Goal: Use online tool/utility: Utilize a website feature to perform a specific function

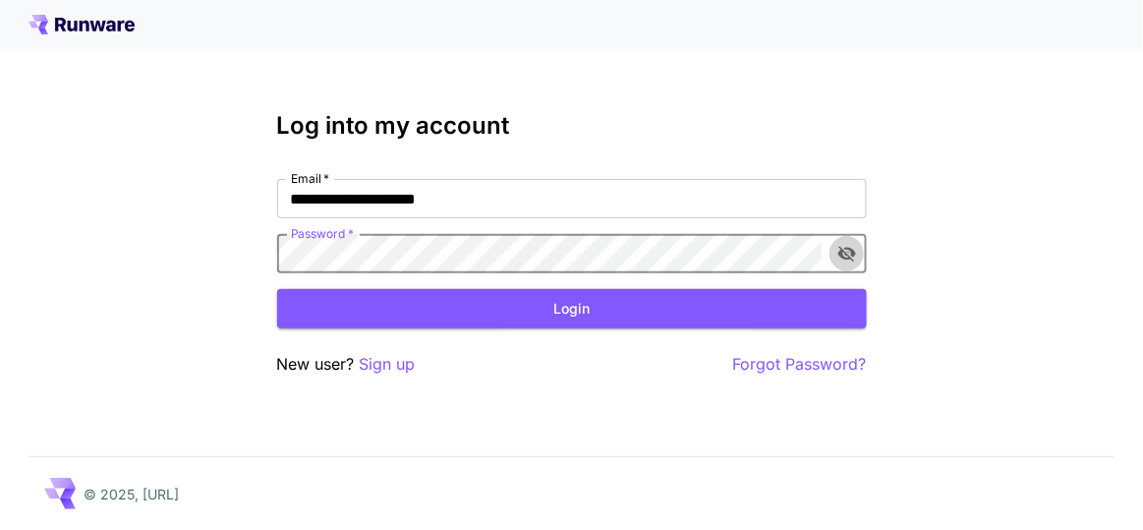
click at [837, 249] on icon "toggle password visibility" at bounding box center [847, 254] width 20 height 20
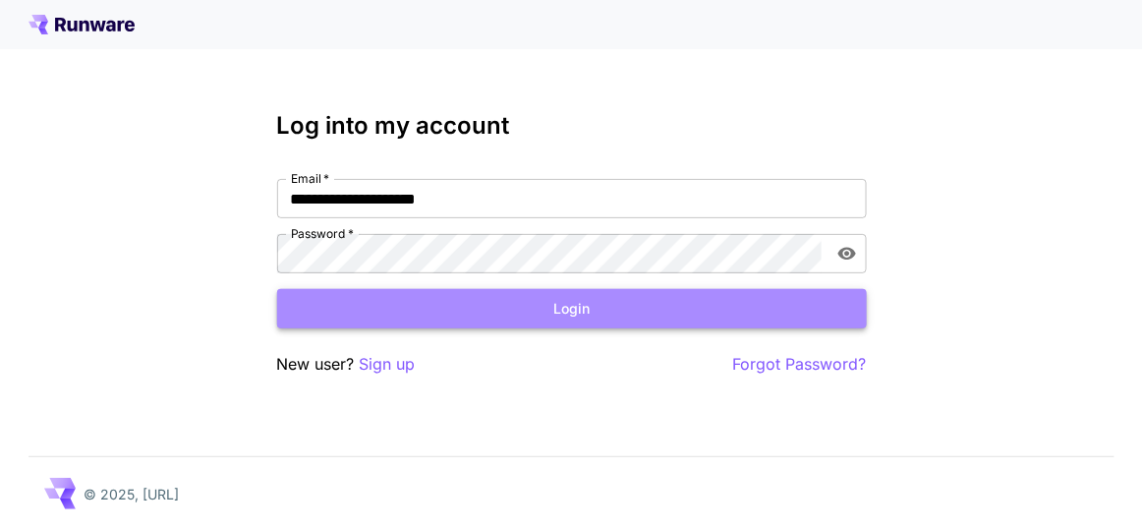
click at [633, 303] on button "Login" at bounding box center [572, 309] width 590 height 40
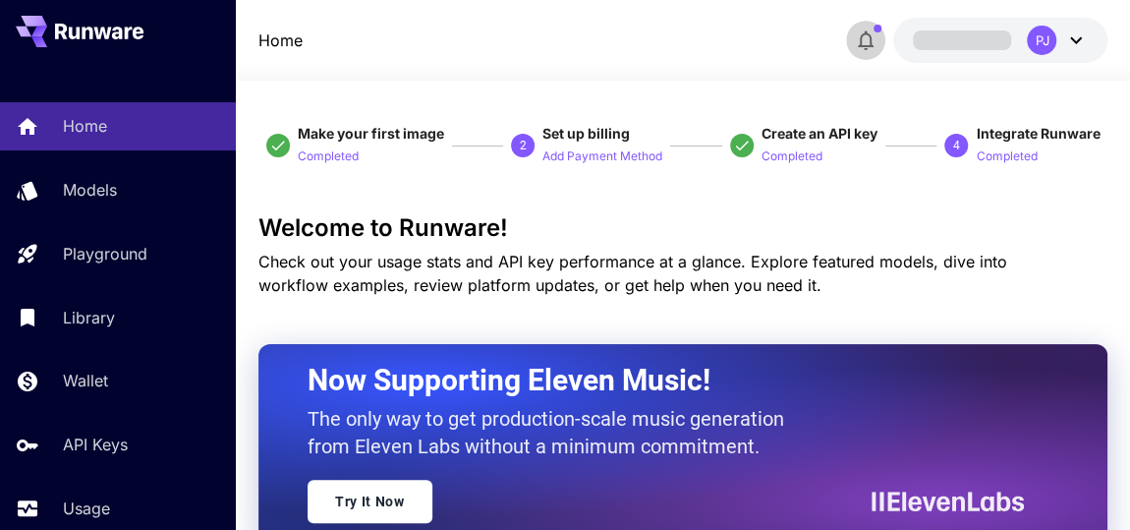
click at [868, 36] on button "button" at bounding box center [865, 40] width 39 height 39
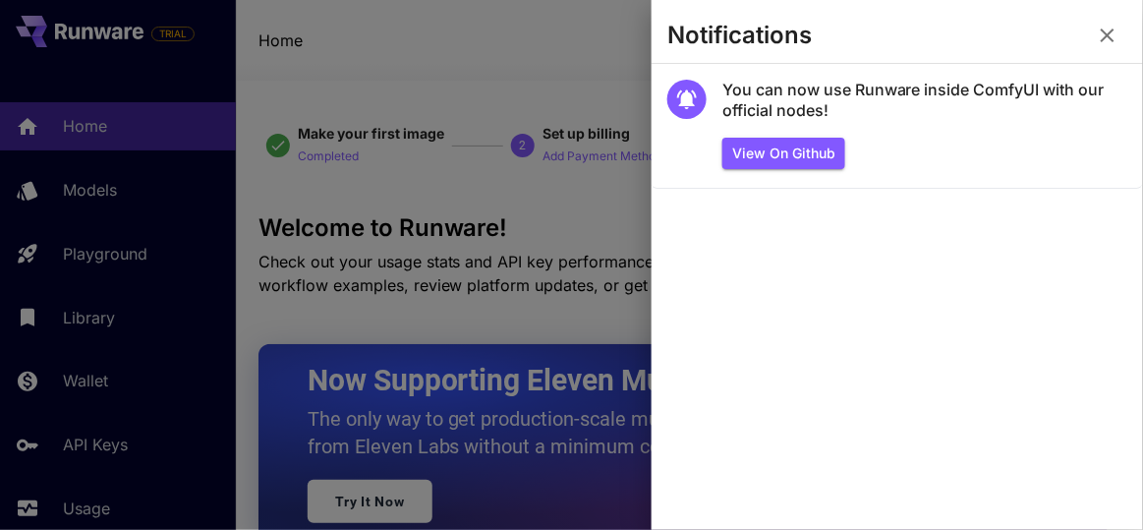
click at [1113, 33] on icon "button" at bounding box center [1108, 36] width 24 height 24
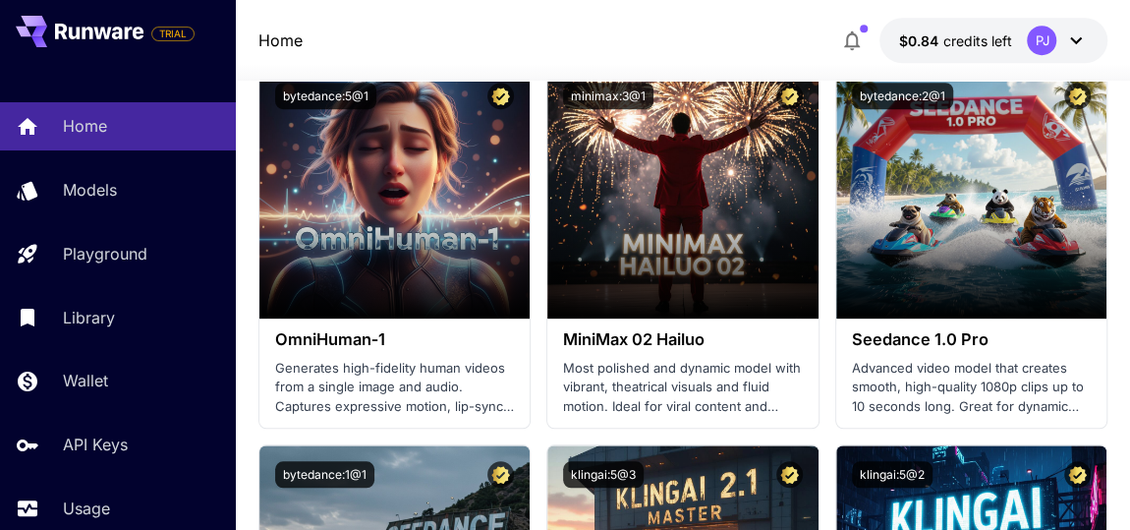
scroll to position [626, 0]
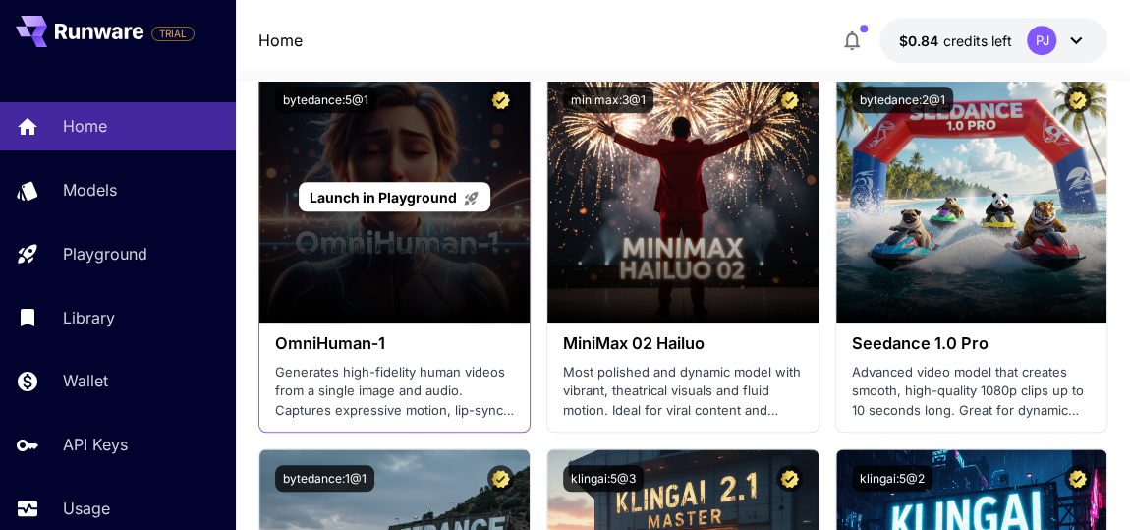
click at [391, 173] on div "Launch in Playground" at bounding box center [394, 197] width 271 height 252
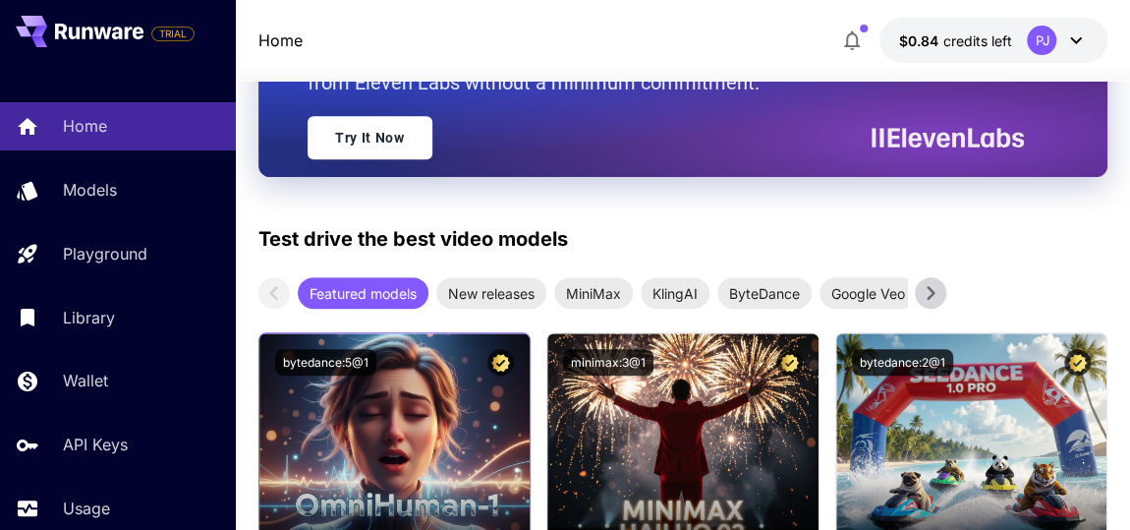
scroll to position [369, 0]
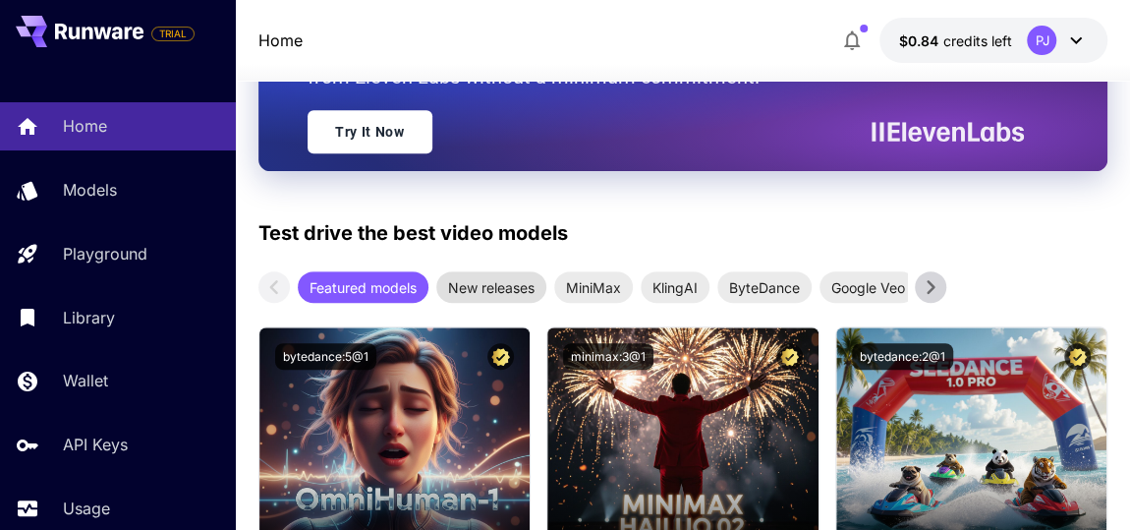
click at [500, 289] on span "New releases" at bounding box center [491, 287] width 110 height 21
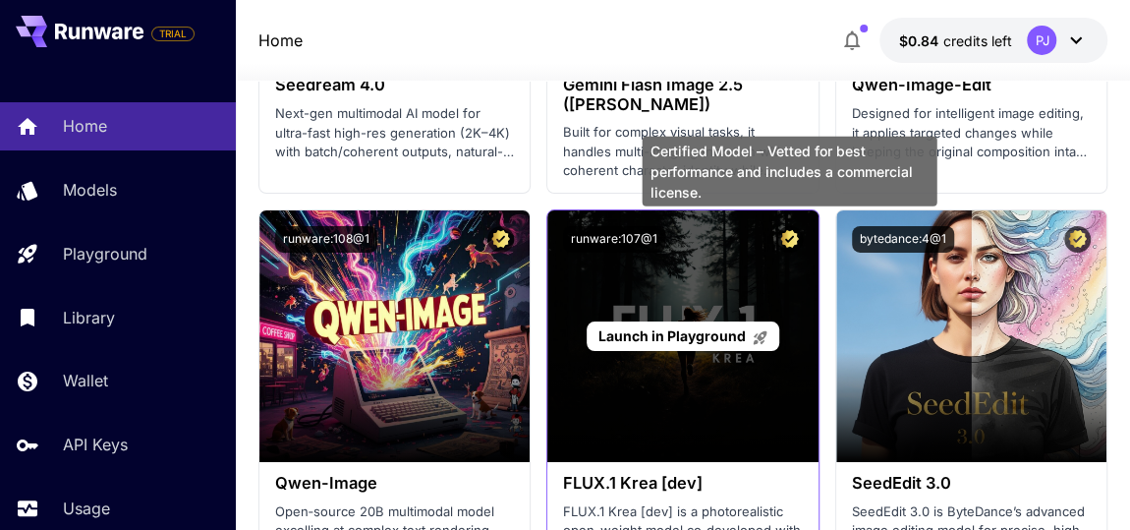
scroll to position [3281, 0]
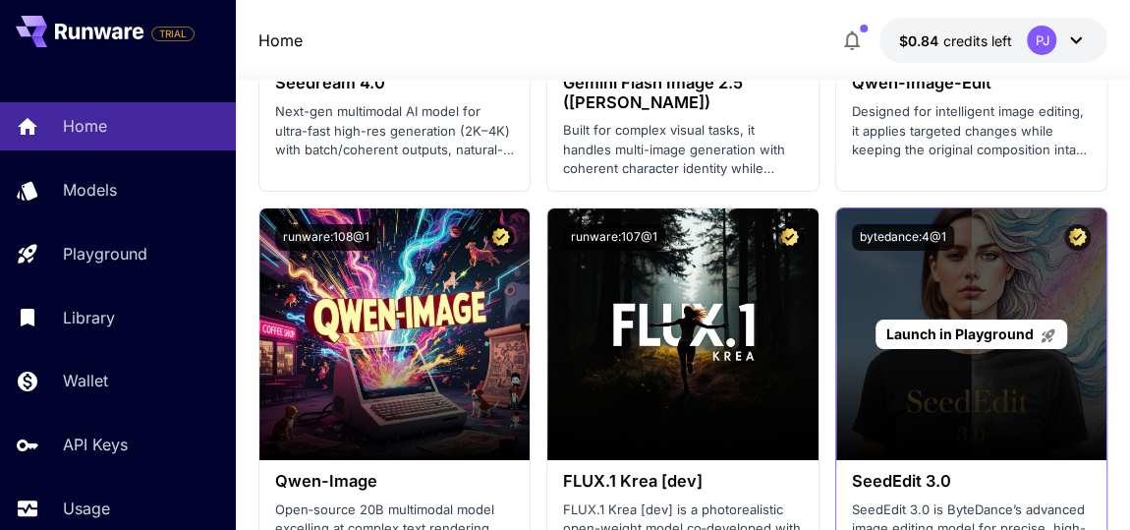
click at [973, 328] on span "Launch in Playground" at bounding box center [959, 333] width 147 height 17
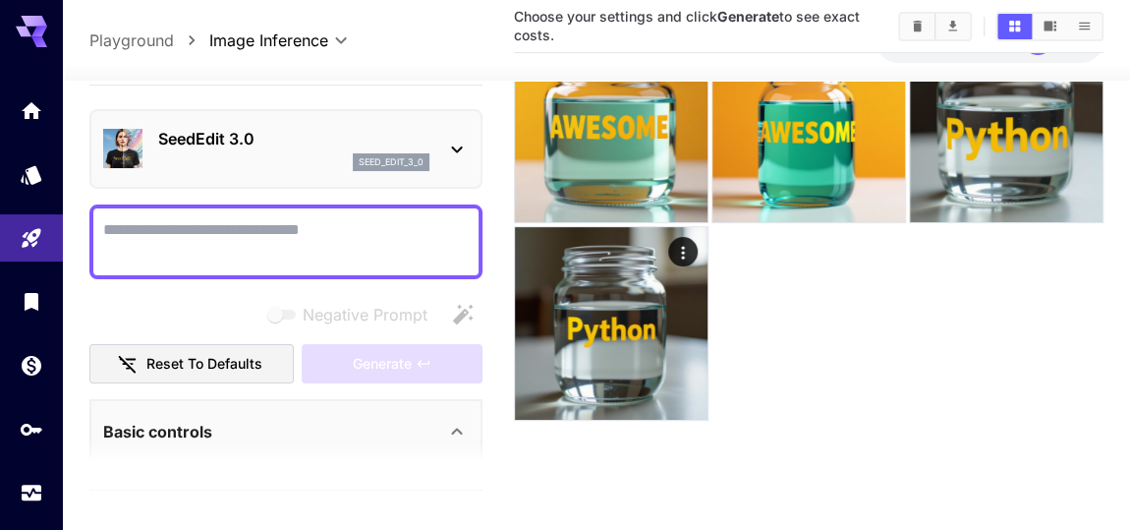
scroll to position [155, 0]
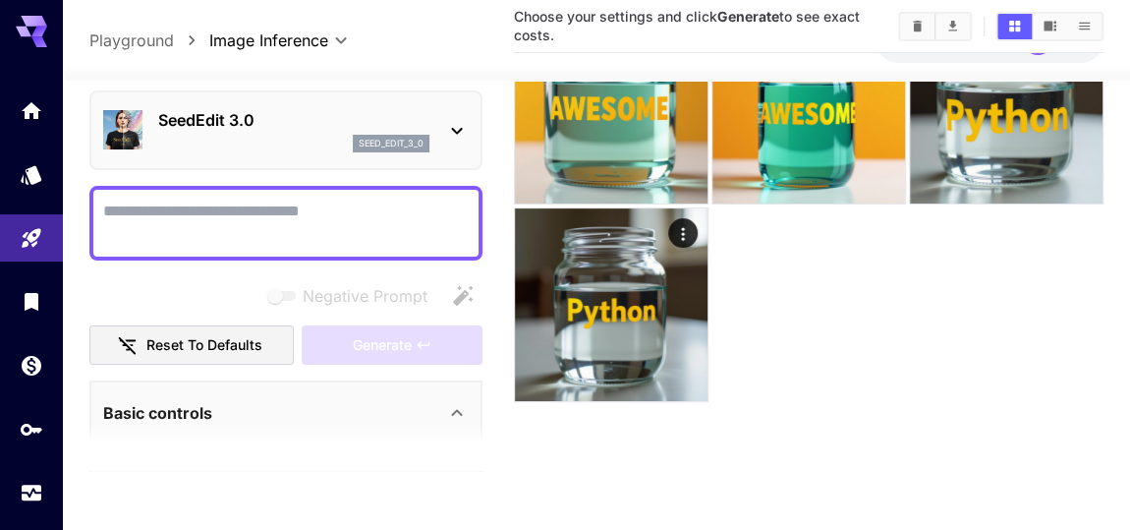
click at [459, 130] on icon at bounding box center [457, 131] width 11 height 7
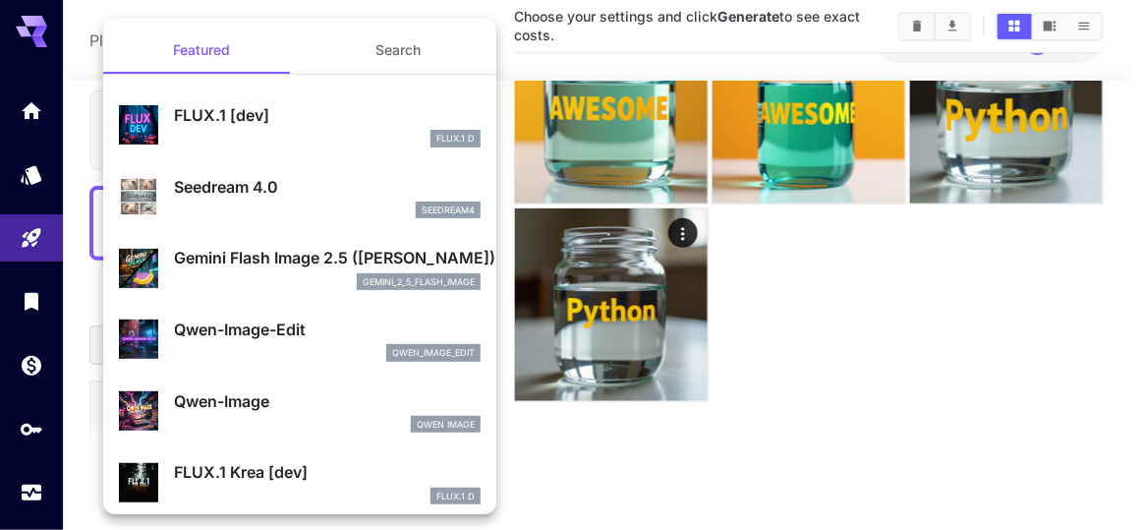
click at [566, 57] on div at bounding box center [571, 265] width 1143 height 530
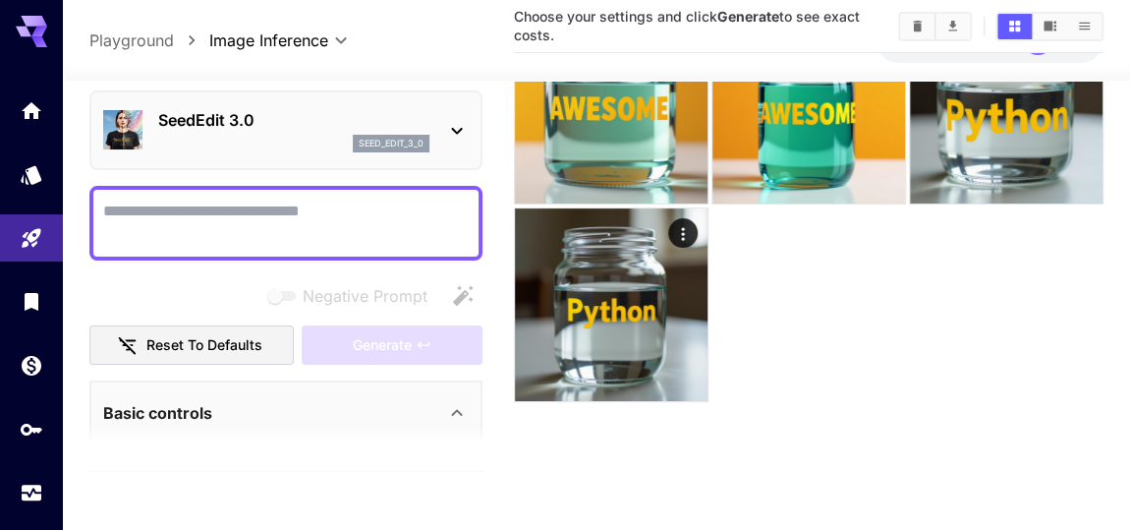
click at [395, 239] on textarea "Negative Prompt" at bounding box center [286, 222] width 366 height 47
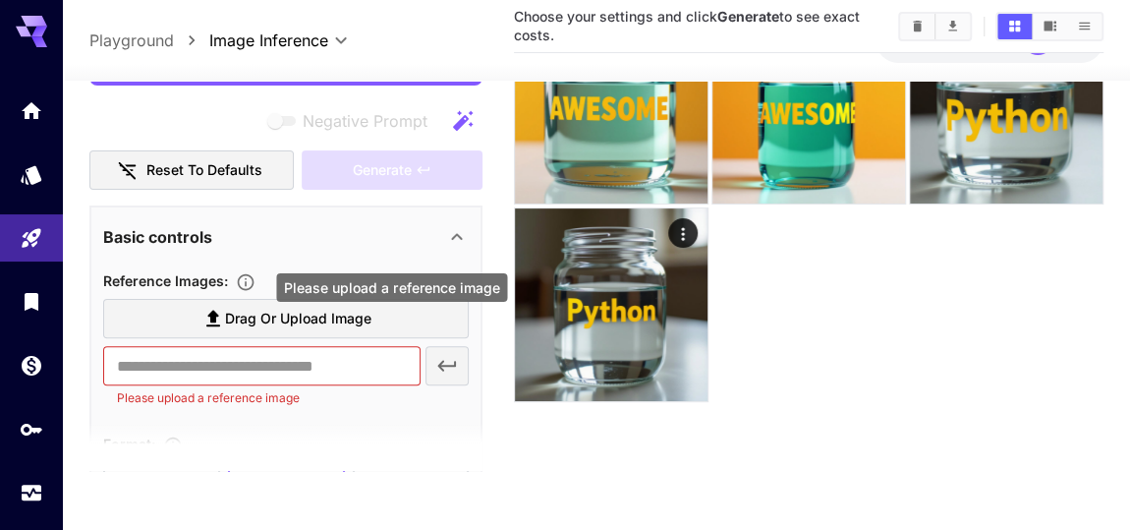
scroll to position [180, 0]
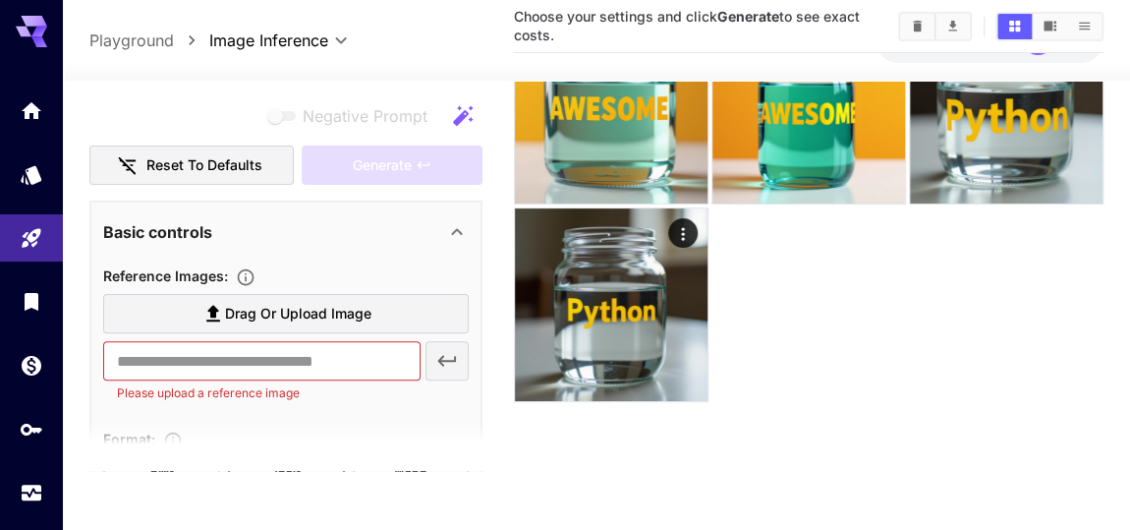
type textarea "**********"
click at [458, 229] on icon at bounding box center [457, 232] width 11 height 7
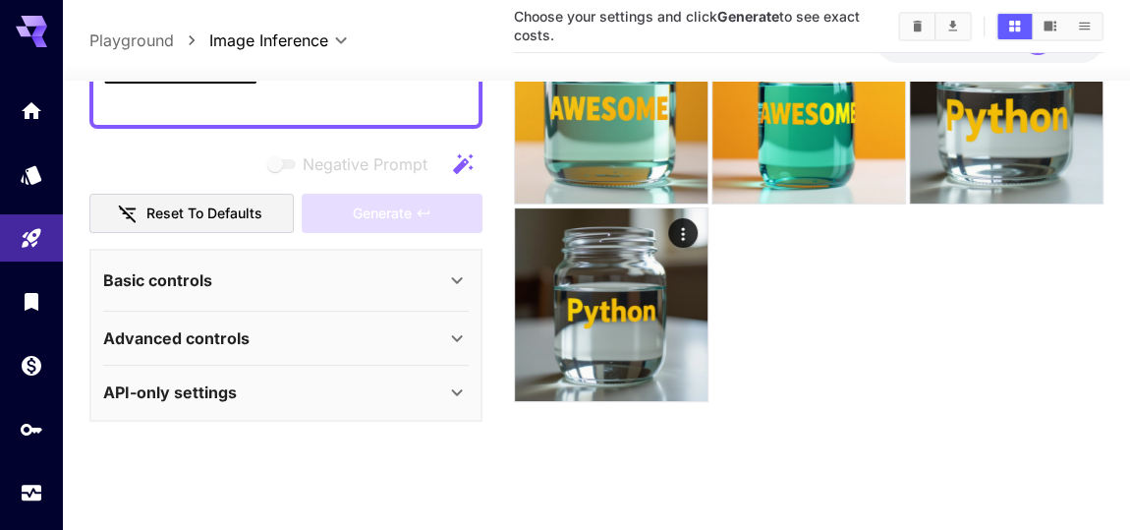
scroll to position [128, 0]
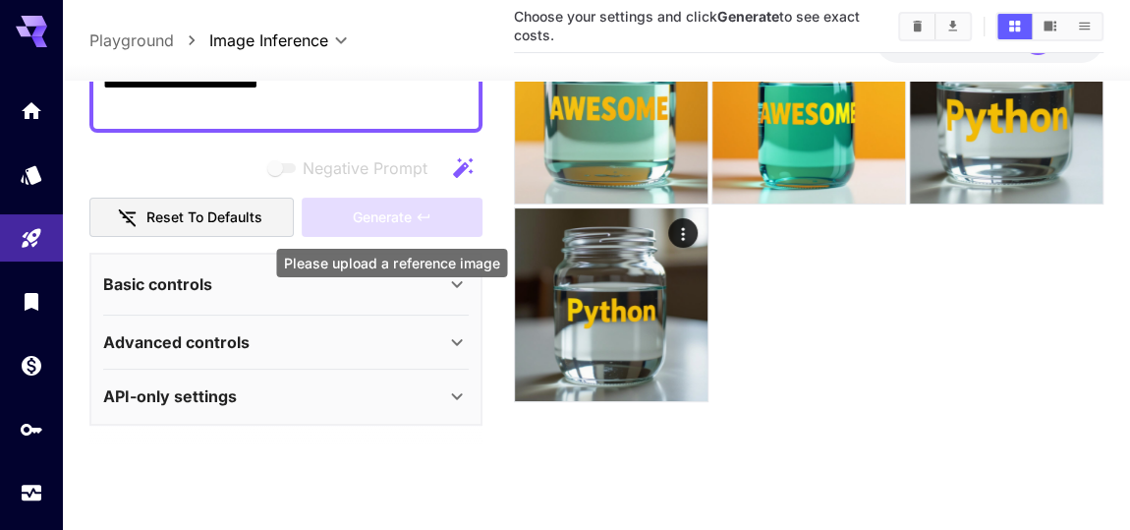
click at [458, 227] on div "Generate" at bounding box center [392, 217] width 181 height 40
click at [447, 271] on div "Please upload a reference image" at bounding box center [391, 263] width 231 height 28
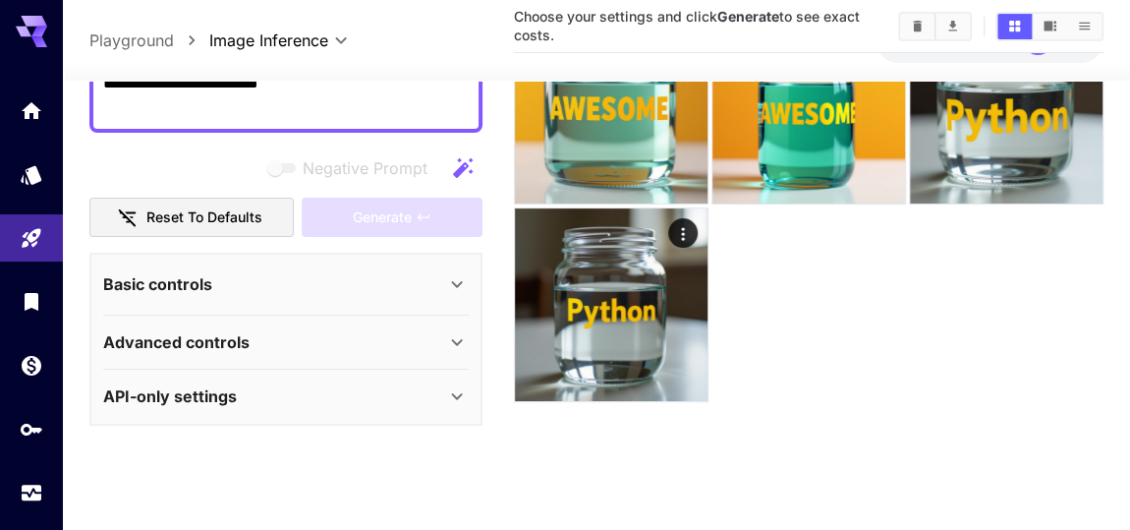
click at [457, 280] on icon at bounding box center [457, 284] width 24 height 24
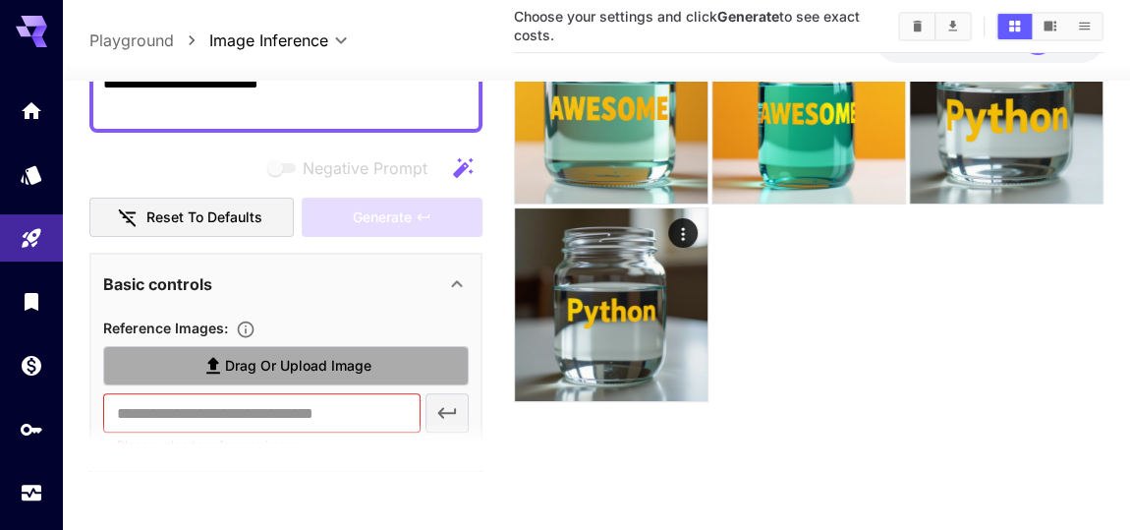
click at [260, 370] on span "Drag or upload image" at bounding box center [298, 366] width 146 height 25
click at [0, 0] on input "Drag or upload image" at bounding box center [0, 0] width 0 height 0
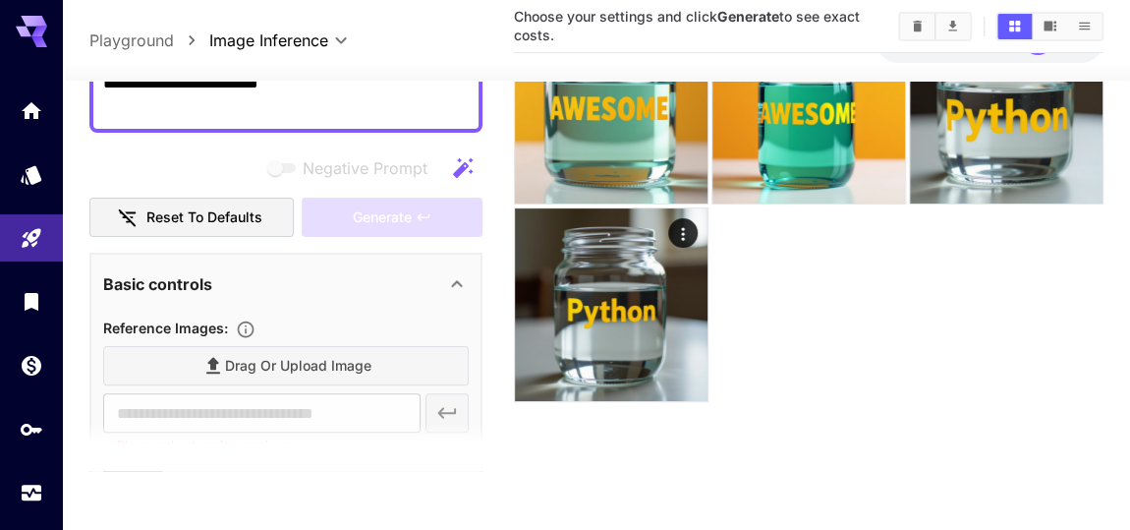
scroll to position [0, 0]
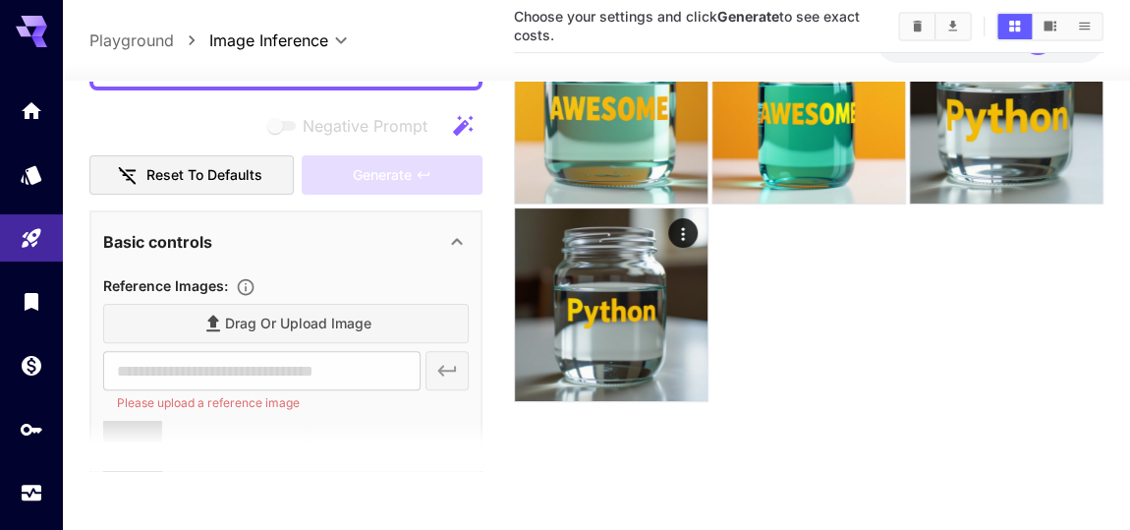
type input "**********"
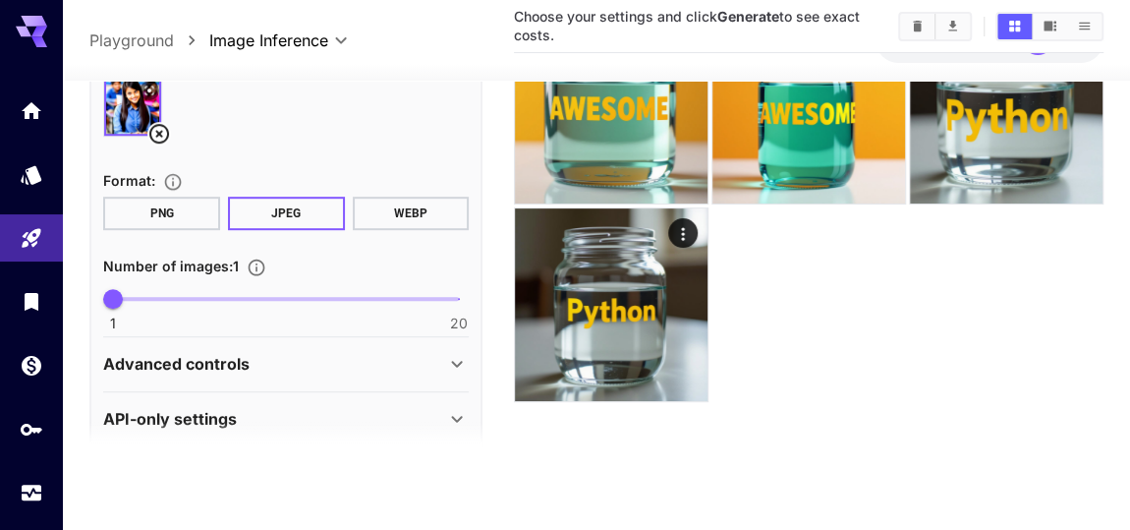
scroll to position [511, 0]
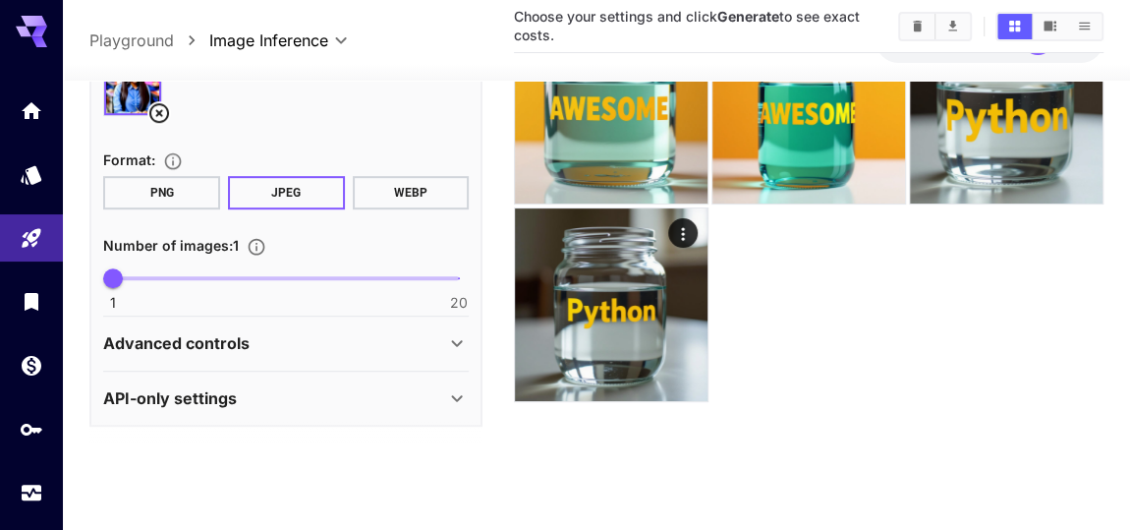
click at [285, 331] on div "Advanced controls" at bounding box center [274, 343] width 342 height 24
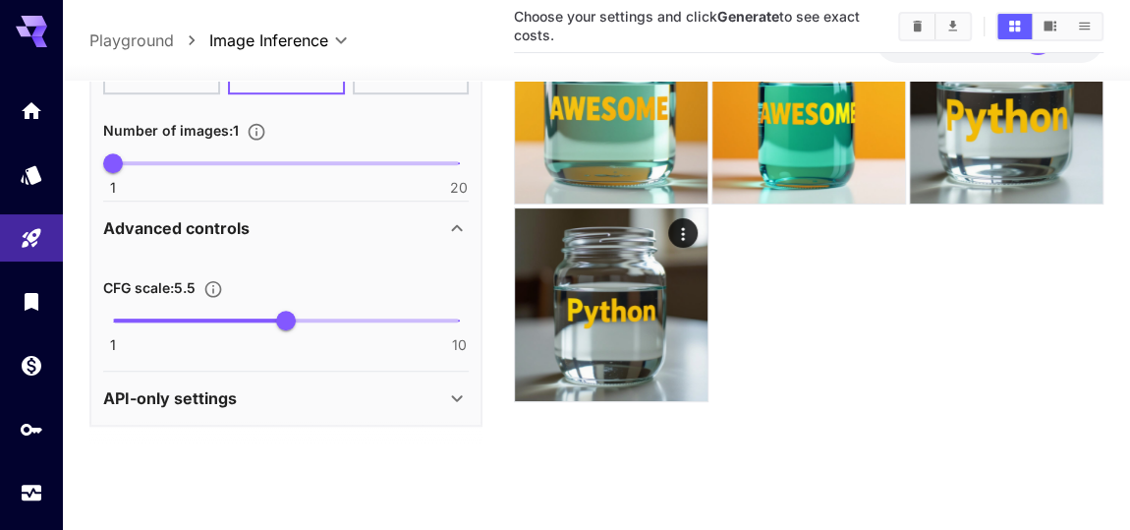
click at [273, 399] on div "API-only settings" at bounding box center [274, 398] width 342 height 24
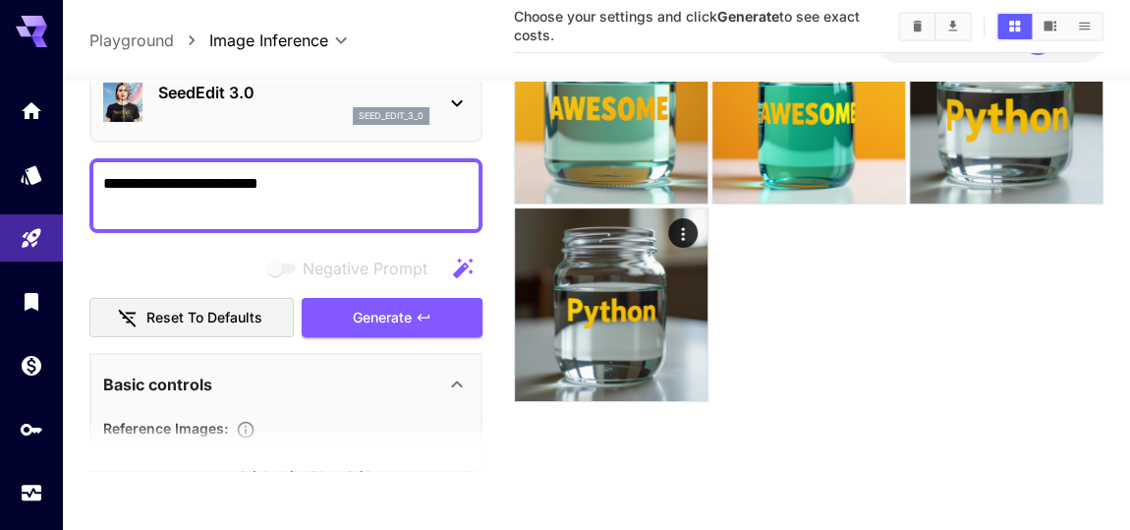
scroll to position [0, 0]
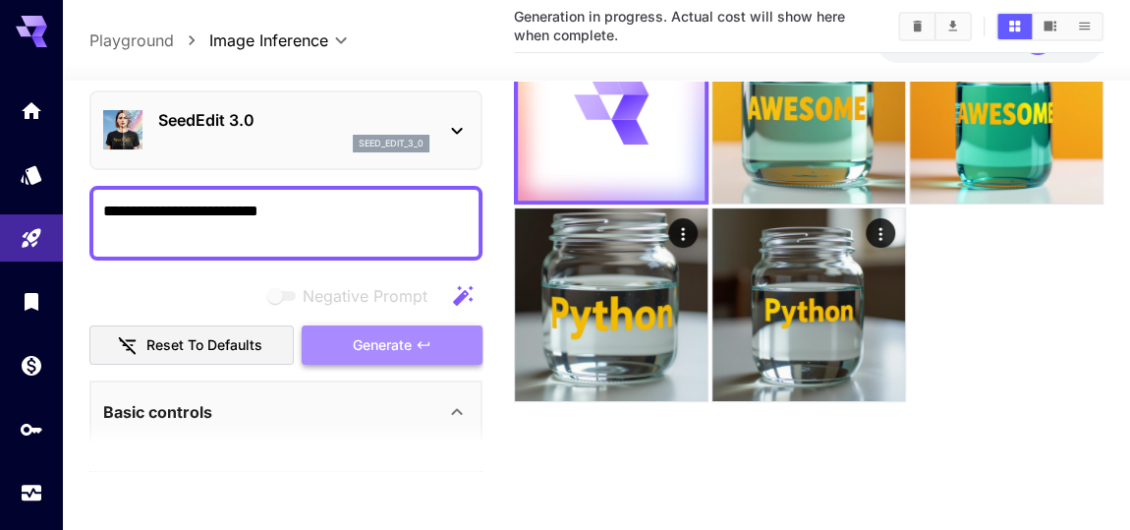
click at [370, 334] on span "Generate" at bounding box center [382, 344] width 59 height 25
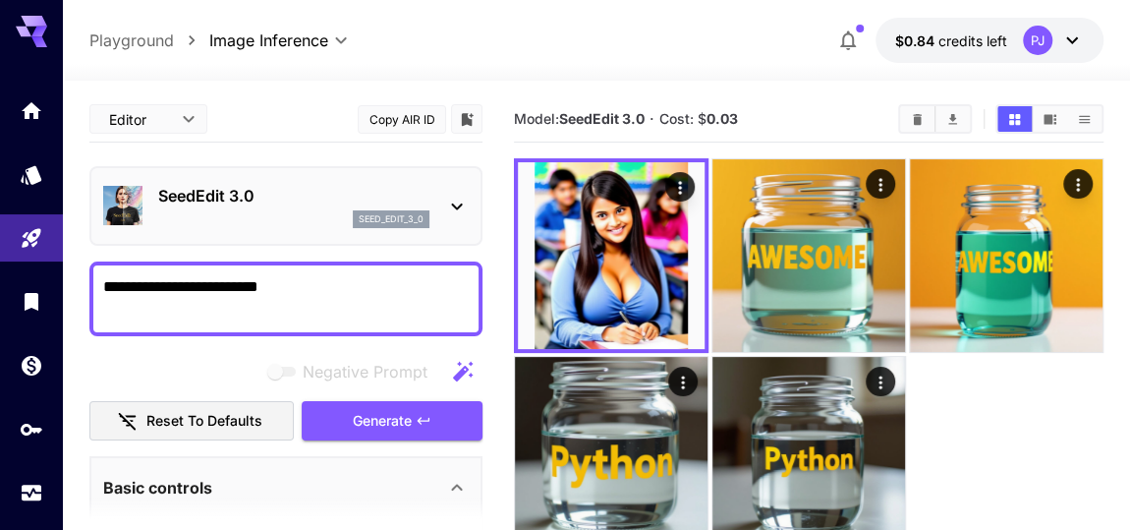
click at [320, 281] on textarea "**********" at bounding box center [286, 298] width 367 height 47
type textarea "**********"
click at [368, 419] on span "Generate" at bounding box center [382, 421] width 59 height 25
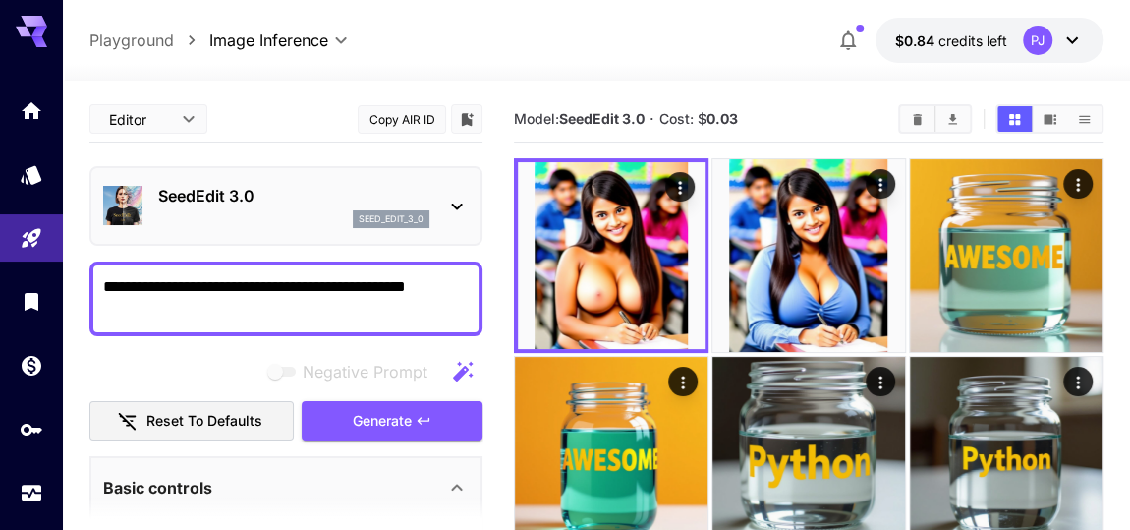
click at [200, 217] on div "seed_edit_3_0" at bounding box center [293, 219] width 271 height 18
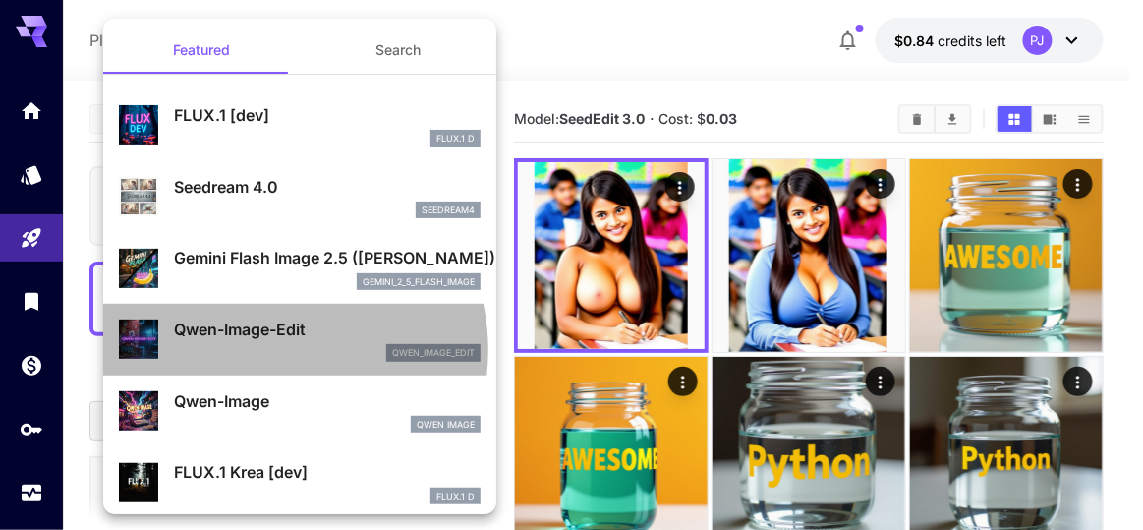
click at [270, 350] on div "qwen_image_edit" at bounding box center [327, 353] width 307 height 18
type input "*"
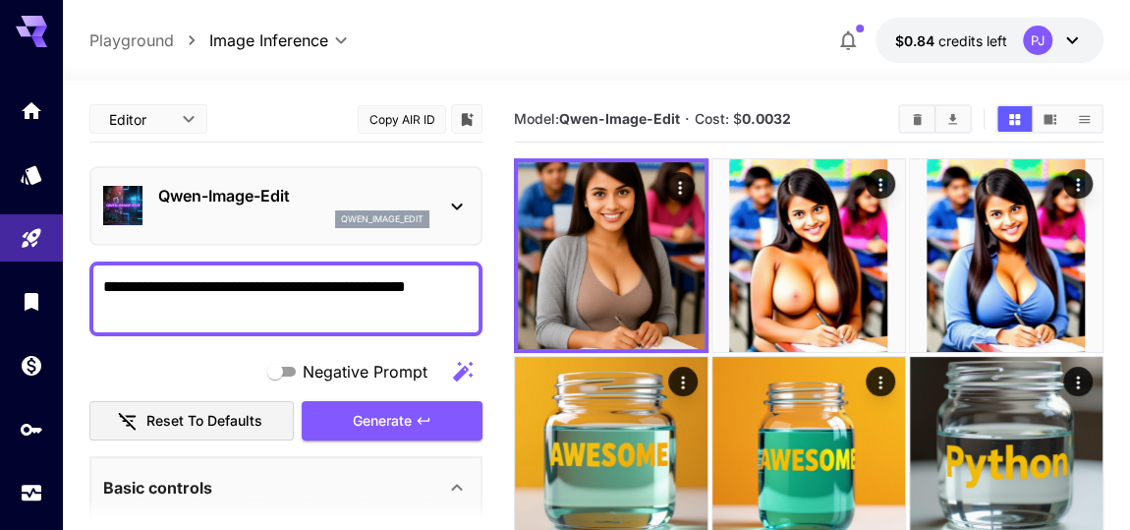
click at [453, 207] on icon at bounding box center [457, 207] width 24 height 24
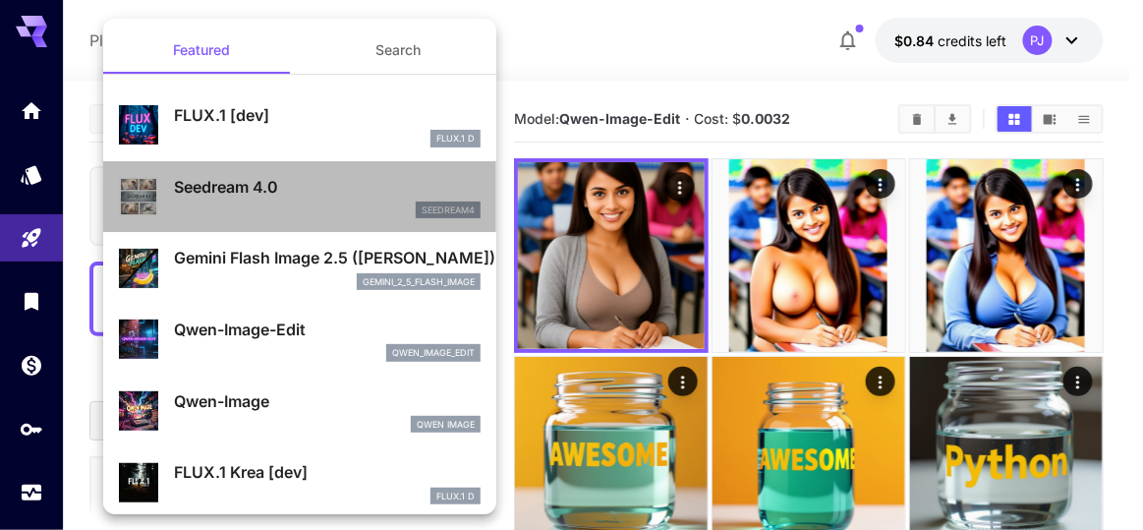
click at [355, 204] on div "seedream4" at bounding box center [327, 210] width 307 height 18
type input "**********"
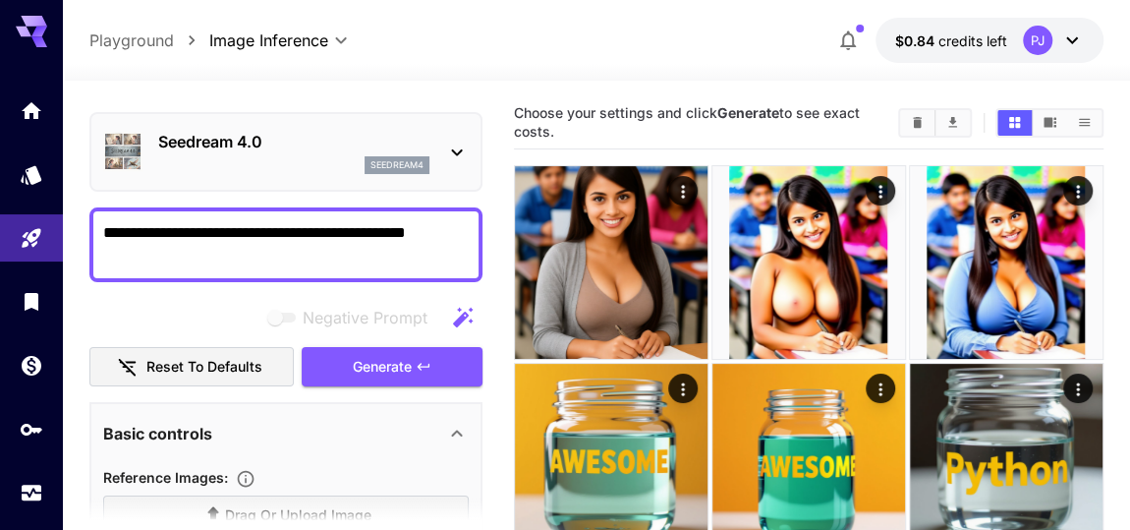
scroll to position [48, 0]
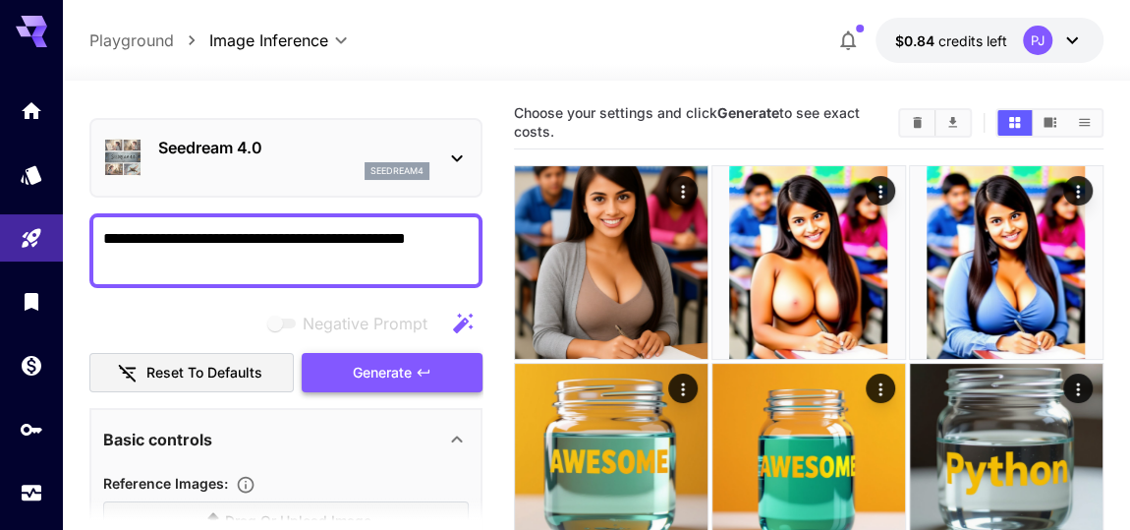
click at [369, 361] on span "Generate" at bounding box center [382, 373] width 59 height 25
